Goal: Task Accomplishment & Management: Manage account settings

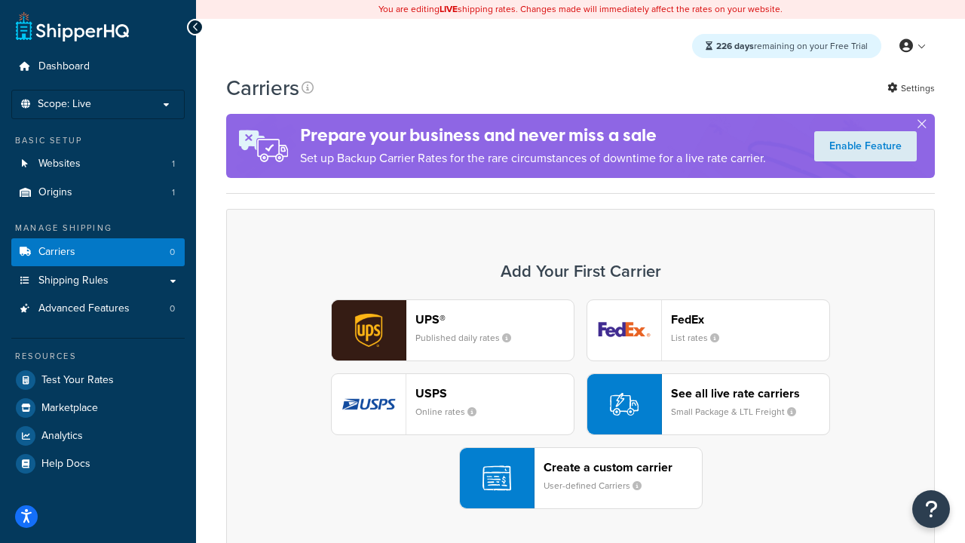
click at [581, 405] on div "UPS® Published daily rates FedEx List rates USPS Online rates See all live rate…" at bounding box center [580, 404] width 677 height 210
click at [750, 320] on header "FedEx" at bounding box center [750, 319] width 158 height 14
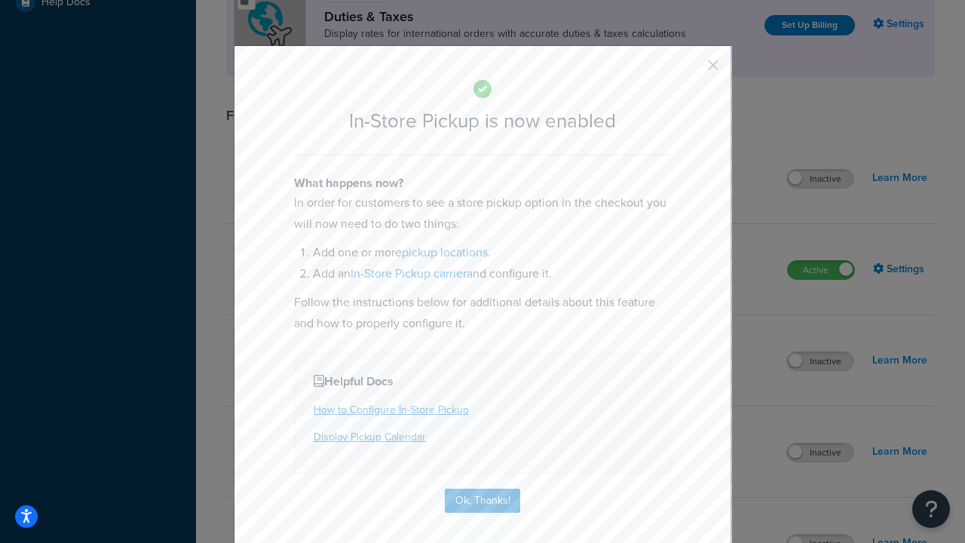
click at [691, 70] on button "button" at bounding box center [691, 71] width 4 height 4
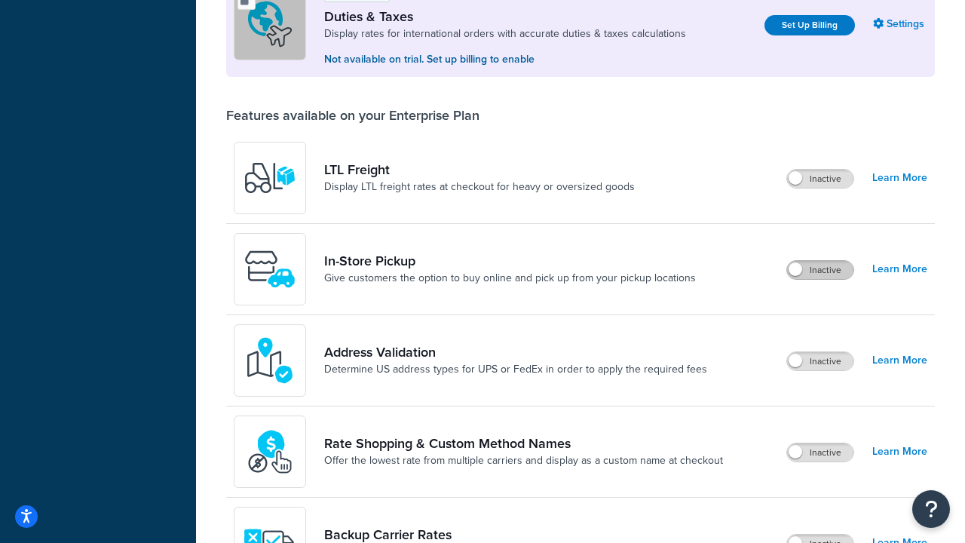
scroll to position [461, 0]
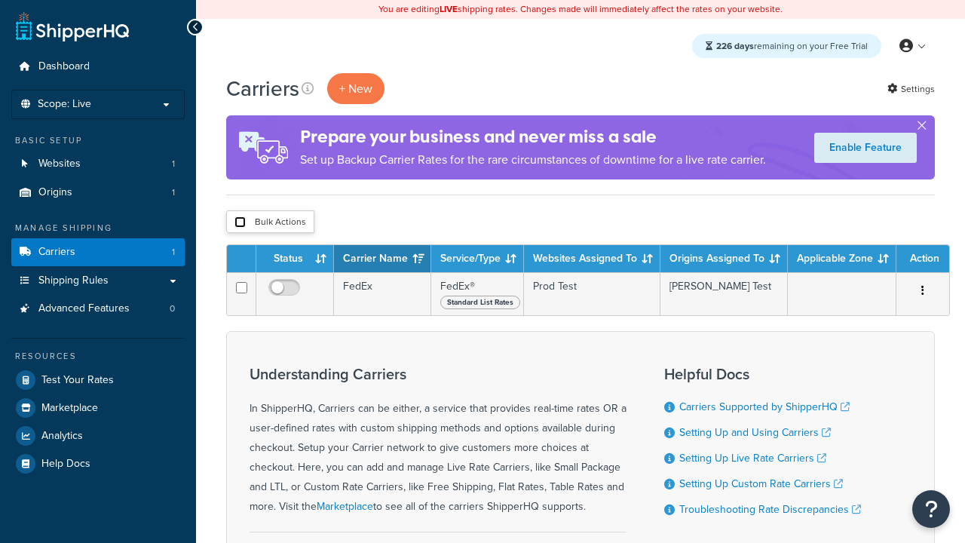
click at [240, 223] on input "checkbox" at bounding box center [239, 221] width 11 height 11
checkbox input "true"
click at [0, 0] on button "Delete" at bounding box center [0, 0] width 0 height 0
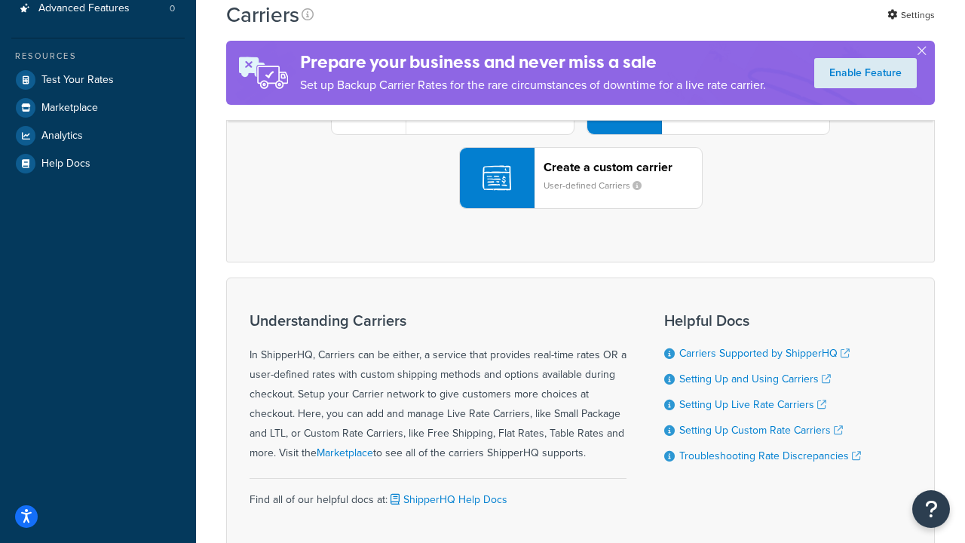
click at [581, 209] on div "UPS® Published daily rates FedEx List rates USPS Online rates See all live rate…" at bounding box center [580, 104] width 677 height 210
click at [750, 26] on header "FedEx" at bounding box center [750, 19] width 158 height 14
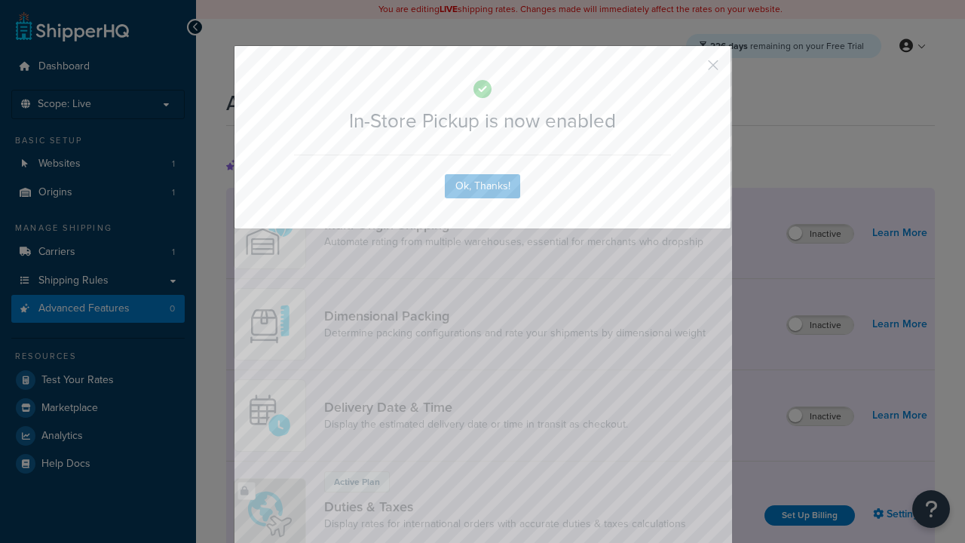
scroll to position [490, 0]
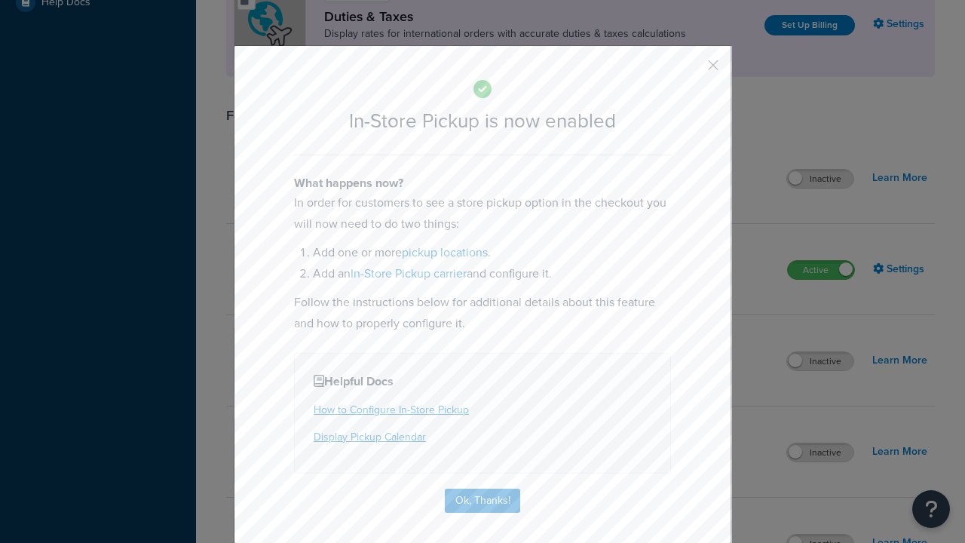
click at [691, 70] on button "button" at bounding box center [691, 71] width 4 height 4
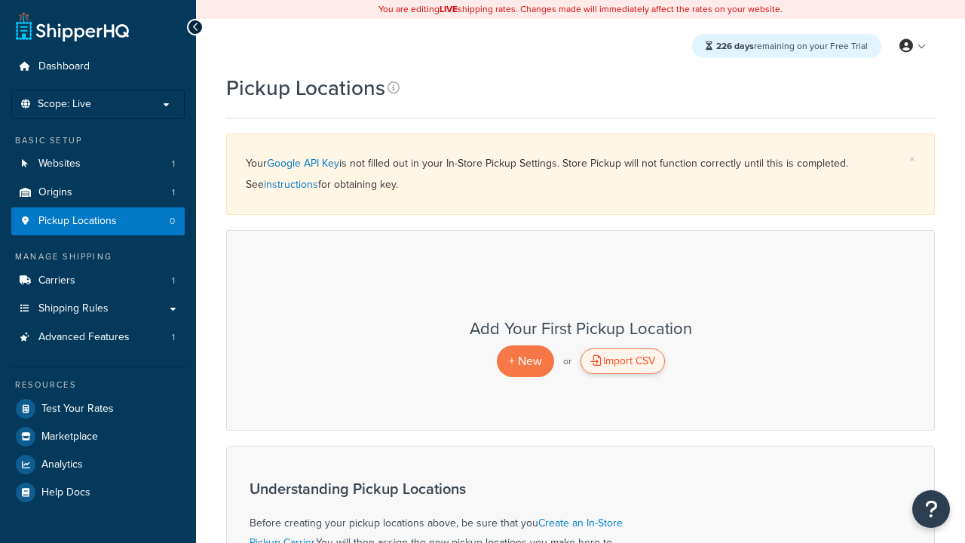
click at [622, 362] on div "Import CSV" at bounding box center [623, 361] width 84 height 26
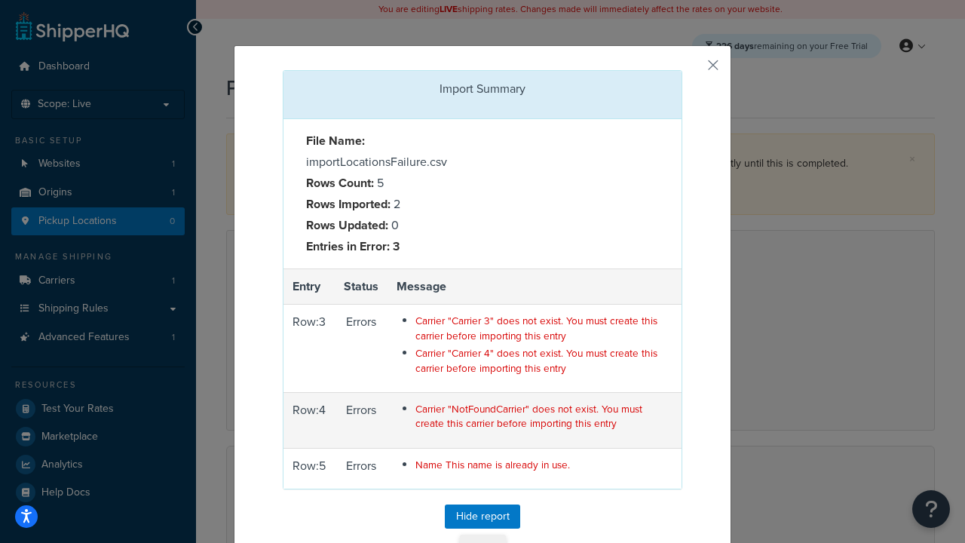
click at [483, 535] on button "Close" at bounding box center [483, 548] width 46 height 26
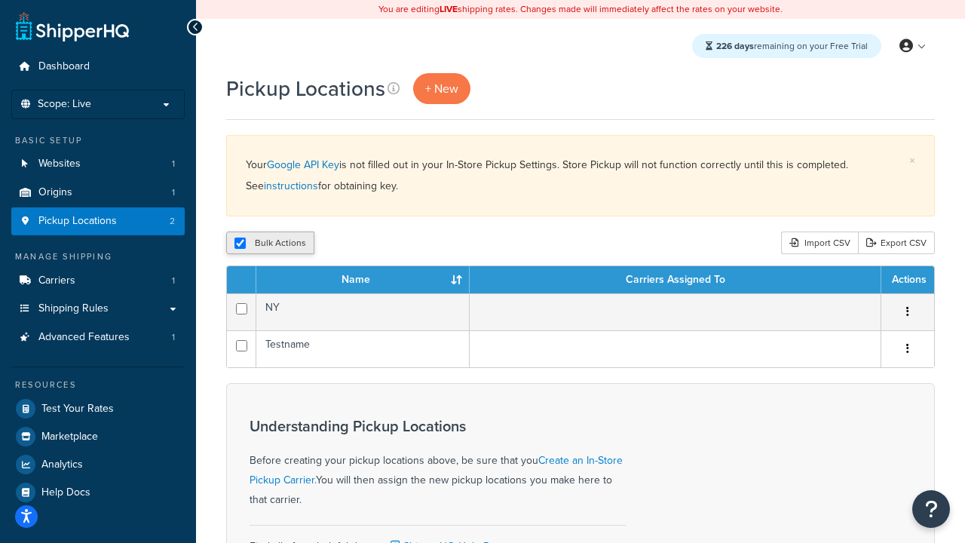
click at [240, 246] on input "checkbox" at bounding box center [239, 242] width 11 height 11
checkbox input "false"
click at [240, 246] on input "checkbox" at bounding box center [239, 242] width 11 height 11
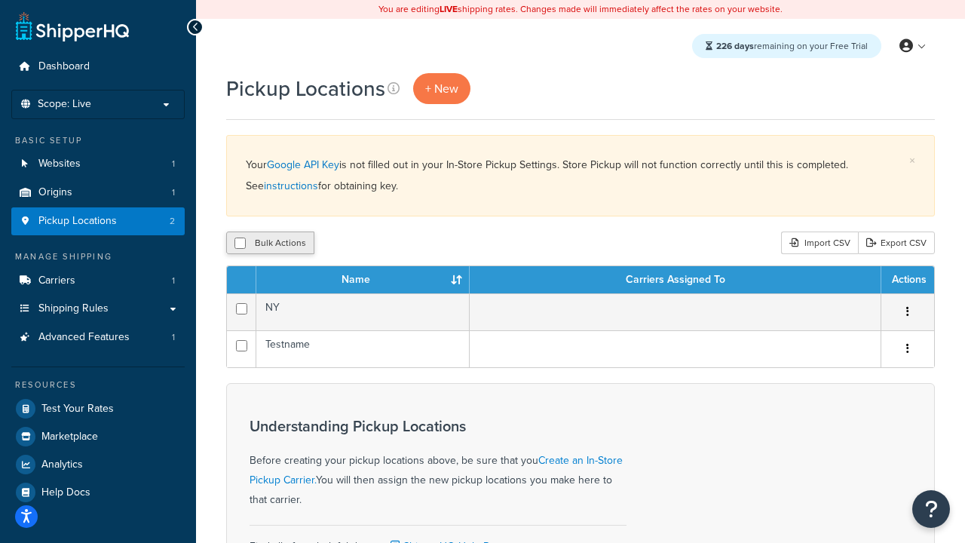
checkbox input "true"
click at [401, 244] on button "Delete" at bounding box center [402, 242] width 52 height 23
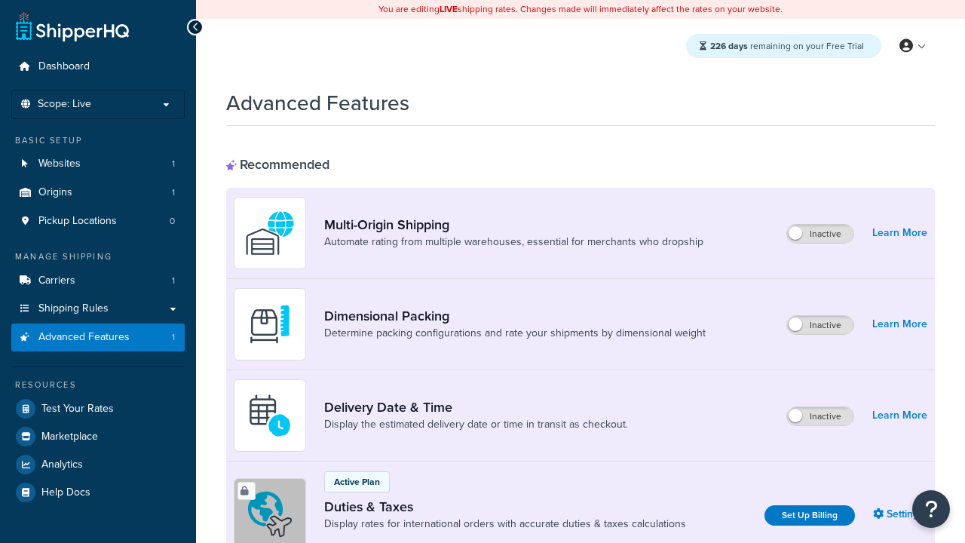
scroll to position [490, 0]
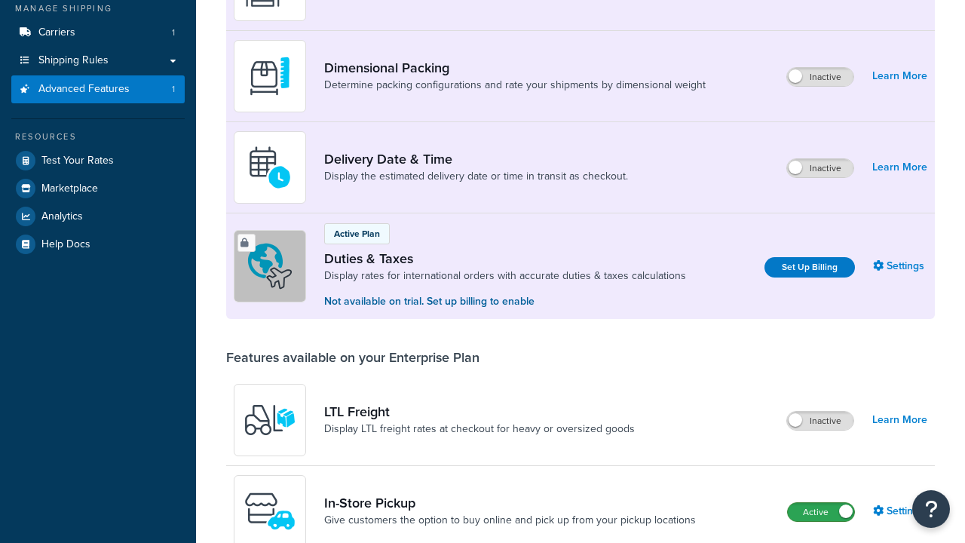
click at [821, 503] on label "Active" at bounding box center [821, 512] width 66 height 18
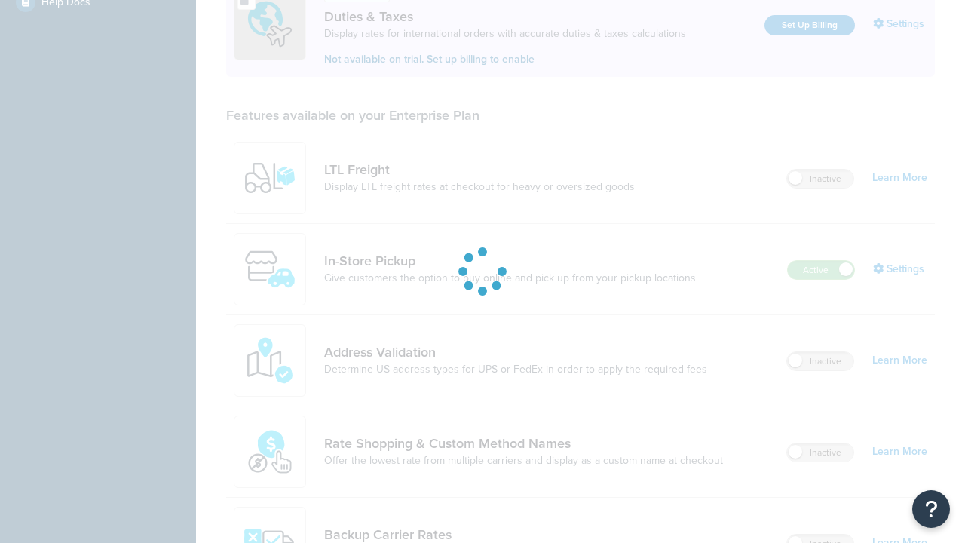
scroll to position [0, 0]
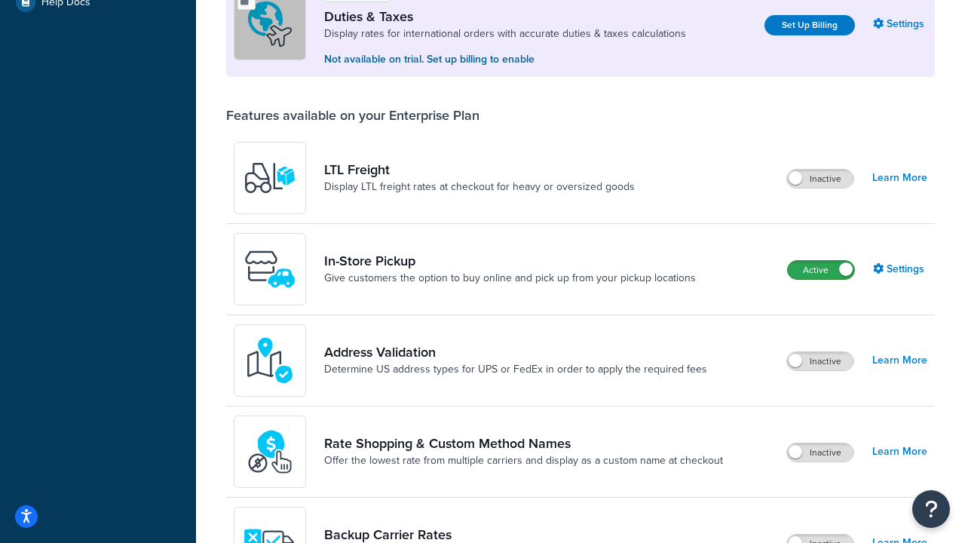
click at [821, 271] on label "Active" at bounding box center [821, 270] width 66 height 18
